Goal: Transaction & Acquisition: Purchase product/service

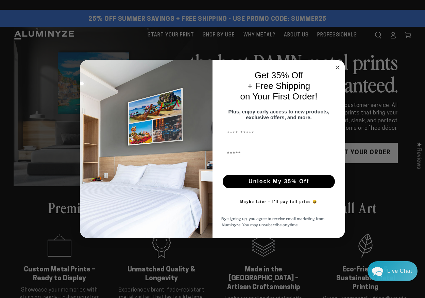
click at [245, 161] on input "First Name" at bounding box center [278, 154] width 115 height 14
click at [250, 137] on input "First Name" at bounding box center [278, 134] width 115 height 14
click at [253, 138] on input "First Name" at bounding box center [278, 134] width 115 height 14
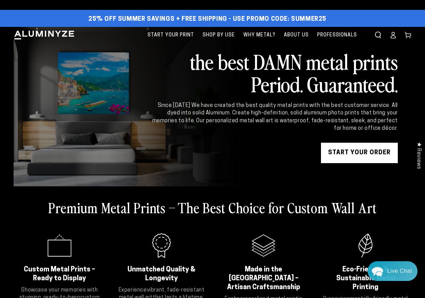
click at [376, 170] on div "Close dialog Get 35% Off + Free Shipping on Your First Order! Plus, enjoy early…" at bounding box center [212, 149] width 425 height 298
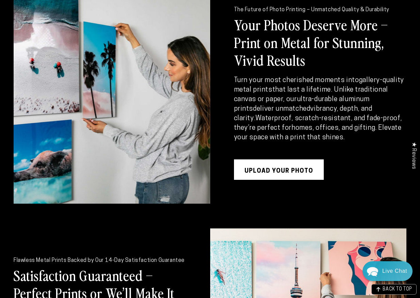
scroll to position [850, 0]
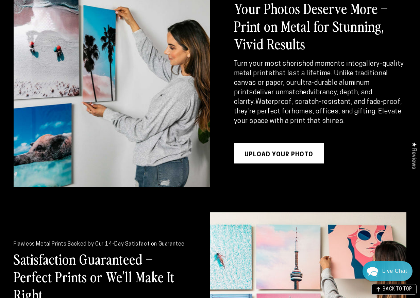
click at [275, 144] on link "UPLOAD YOUR PHOTO" at bounding box center [279, 153] width 90 height 20
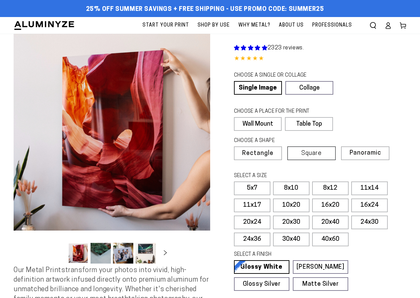
select select "**********"
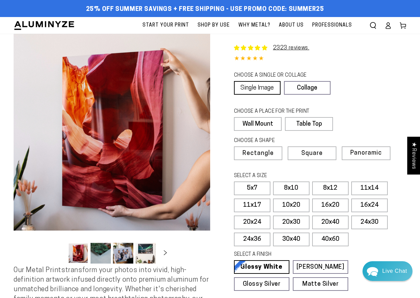
click at [265, 88] on link "Single Image" at bounding box center [257, 88] width 47 height 14
click at [256, 121] on label "Wall Mount" at bounding box center [258, 124] width 48 height 14
click at [322, 152] on span "Square" at bounding box center [311, 153] width 20 height 6
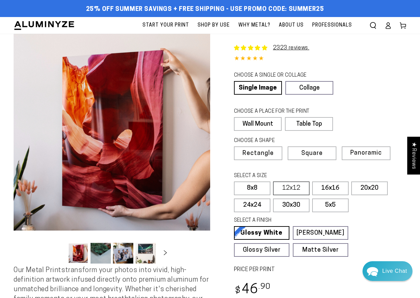
click at [299, 183] on label "12x12" at bounding box center [291, 188] width 36 height 14
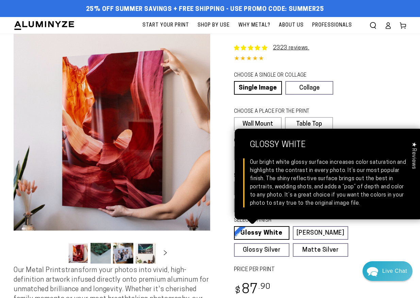
click at [266, 226] on link "Glossy White Glossy White Our bright white glossy surface increases color satur…" at bounding box center [261, 233] width 55 height 14
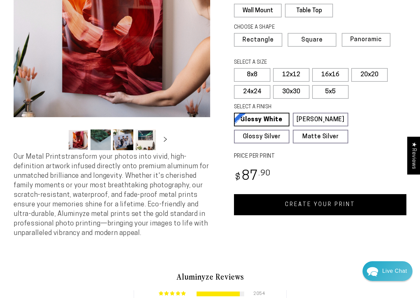
scroll to position [57, 0]
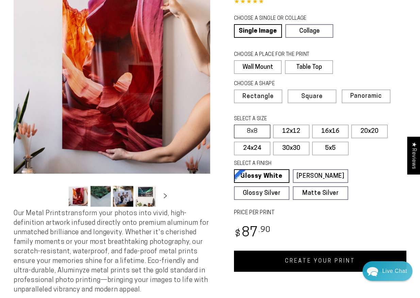
click at [255, 125] on label "8x8" at bounding box center [252, 132] width 36 height 14
click at [301, 127] on label "12x12" at bounding box center [291, 132] width 36 height 14
